Goal: Information Seeking & Learning: Learn about a topic

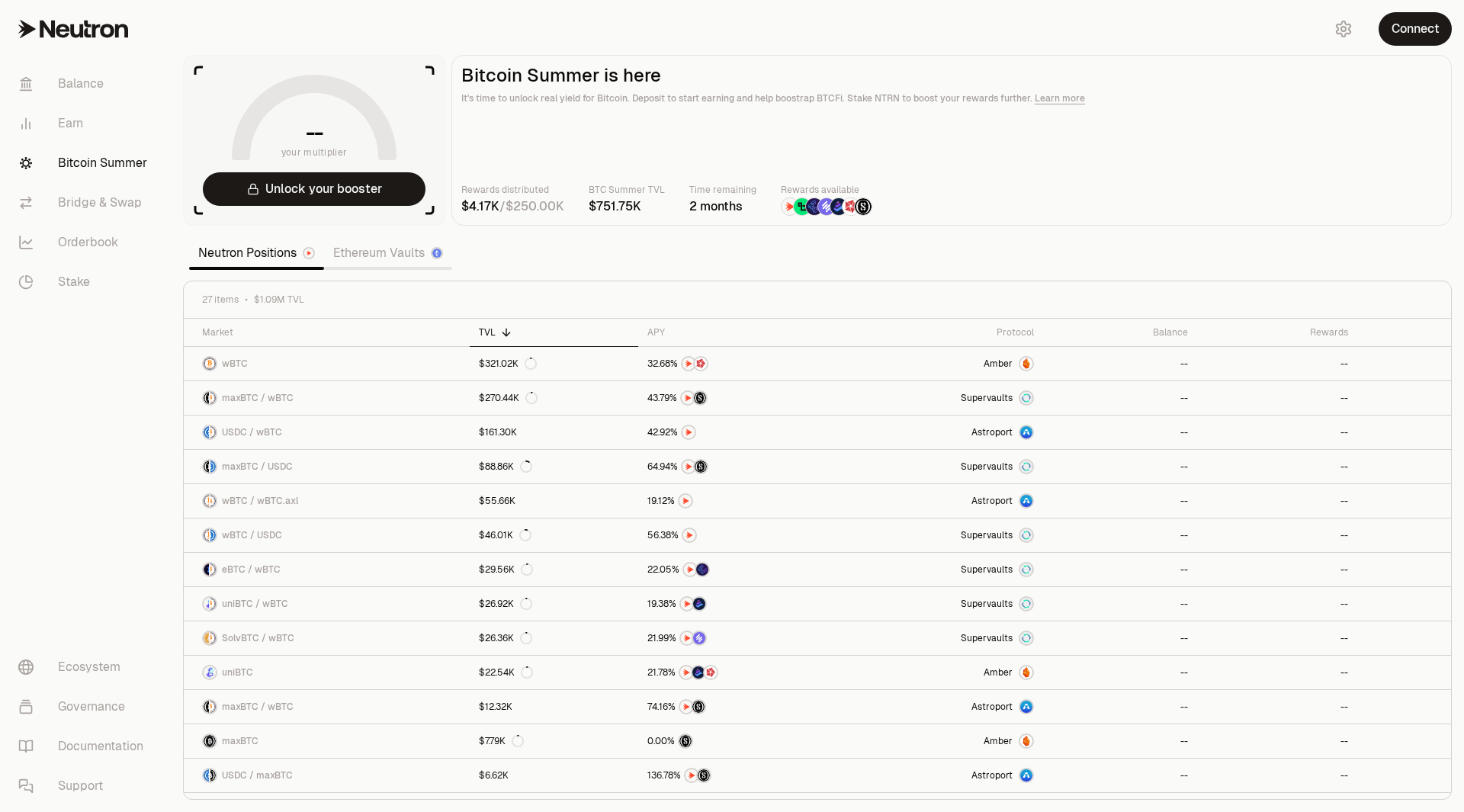
click at [371, 250] on link "Ethereum Vaults" at bounding box center [388, 252] width 128 height 30
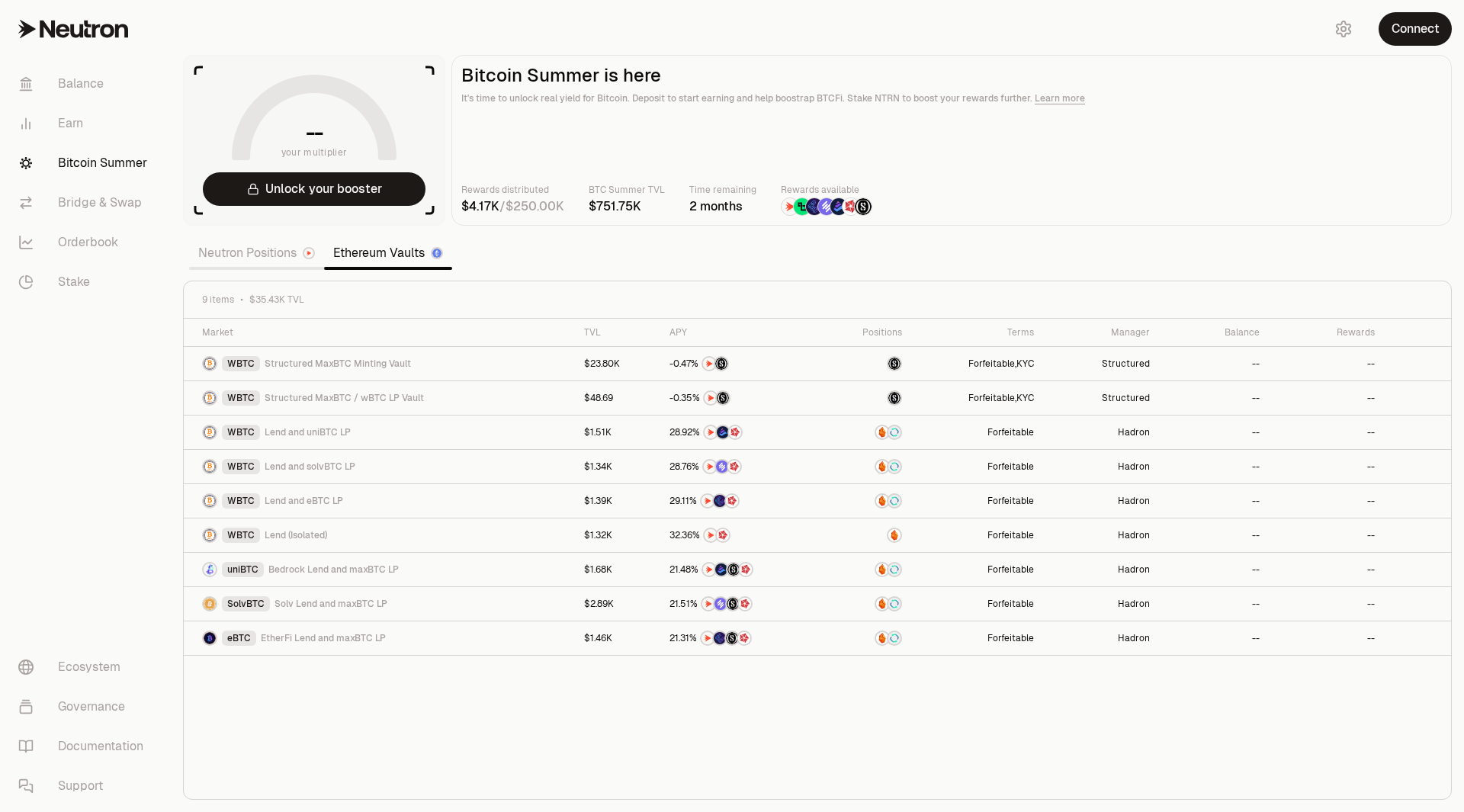
click at [270, 255] on link "Neutron Positions" at bounding box center [257, 252] width 135 height 30
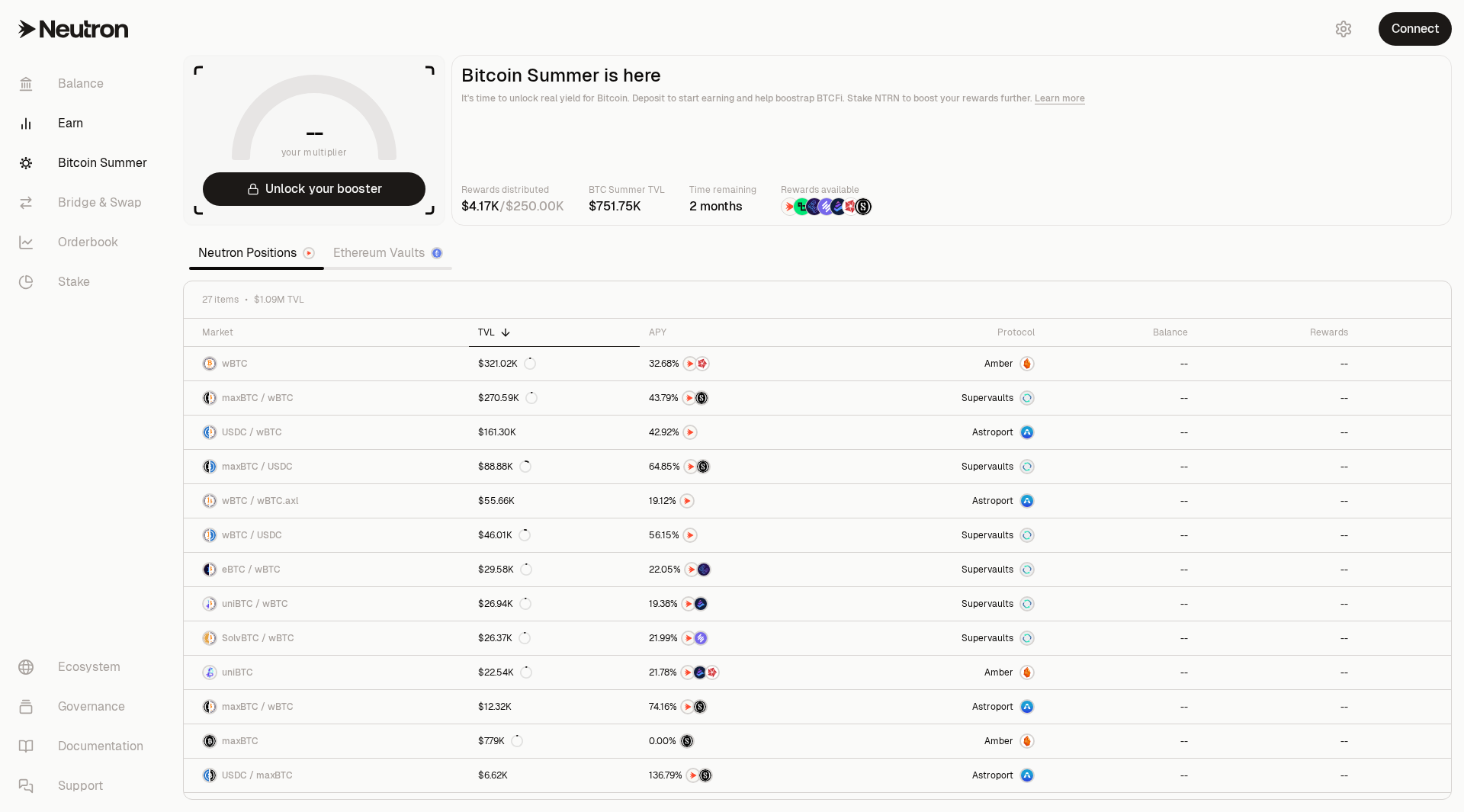
click at [90, 118] on link "Earn" at bounding box center [86, 122] width 159 height 39
